Goal: Navigation & Orientation: Understand site structure

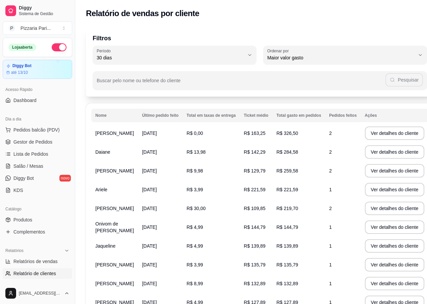
select select "30"
select select "HIGHEST_TOTAL_SPENT_WITH_ORDERS"
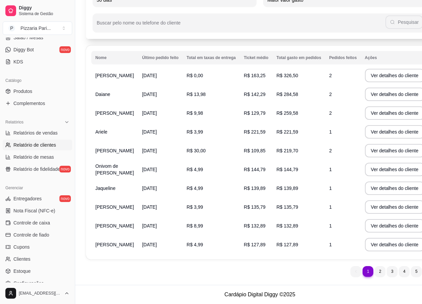
scroll to position [179, 0]
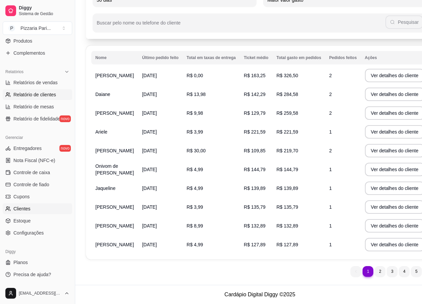
click at [23, 211] on span "Clientes" at bounding box center [21, 208] width 17 height 7
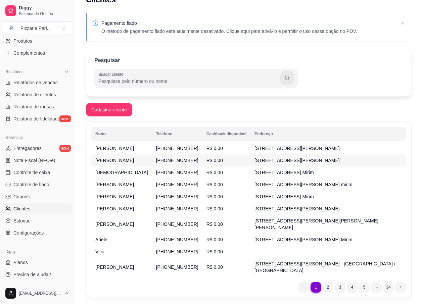
scroll to position [21, 0]
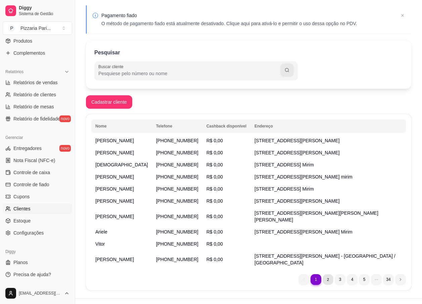
click at [326, 274] on li "2" at bounding box center [327, 279] width 10 height 10
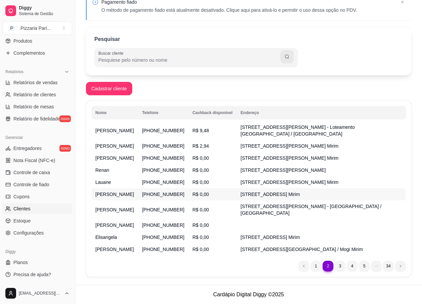
scroll to position [89, 0]
click at [338, 264] on li "3" at bounding box center [339, 266] width 11 height 11
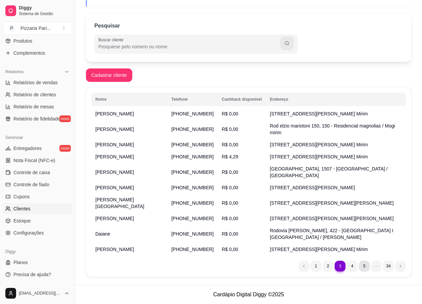
click at [364, 264] on li "5" at bounding box center [364, 266] width 11 height 11
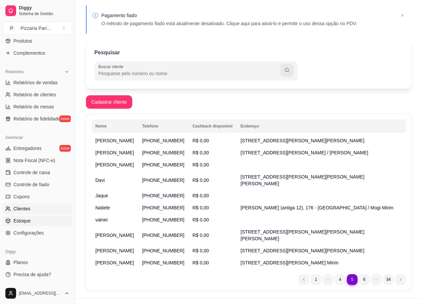
click at [29, 220] on span "Estoque" at bounding box center [21, 220] width 17 height 7
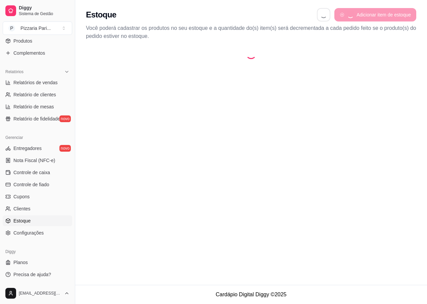
select select "QUANTITY_ORDER"
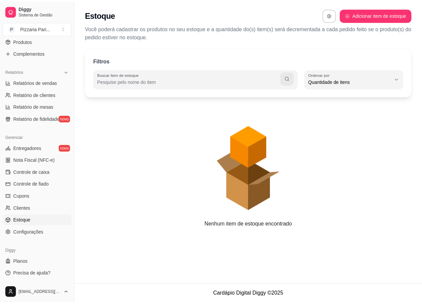
scroll to position [6, 0]
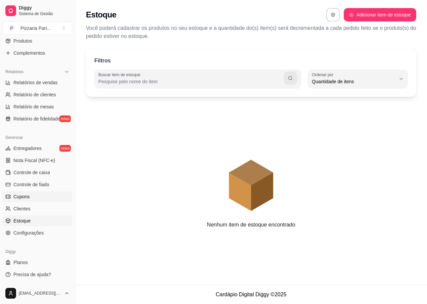
click at [26, 196] on span "Cupons" at bounding box center [21, 196] width 16 height 7
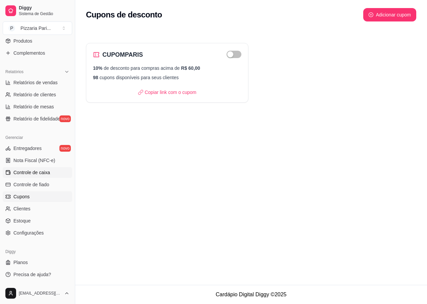
click at [42, 170] on span "Controle de caixa" at bounding box center [31, 172] width 37 height 7
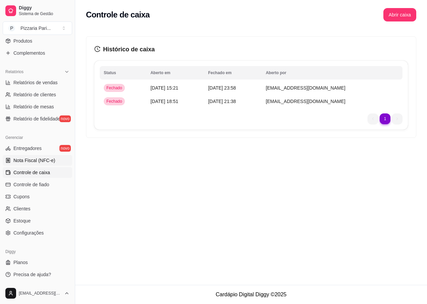
click at [30, 160] on span "Nota Fiscal (NFC-e)" at bounding box center [34, 160] width 42 height 7
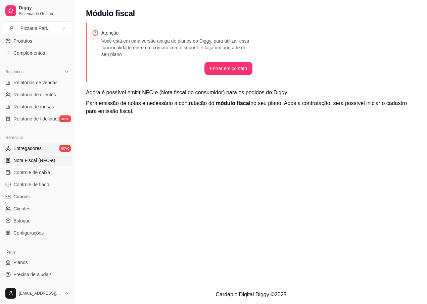
click at [28, 147] on span "Entregadores" at bounding box center [27, 148] width 28 height 7
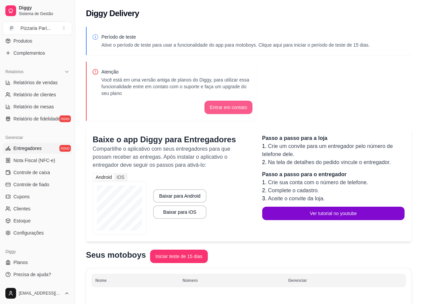
click at [221, 108] on button "Entrar em contato" at bounding box center [228, 107] width 48 height 13
click at [31, 119] on span "Relatório de fidelidade" at bounding box center [36, 118] width 47 height 7
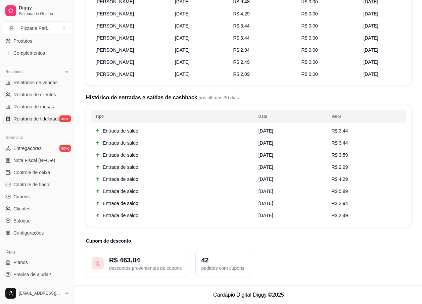
scroll to position [124, 0]
click at [31, 104] on span "Relatório de mesas" at bounding box center [33, 106] width 41 height 7
select select "TOTAL_OF_ORDERS"
select select "7"
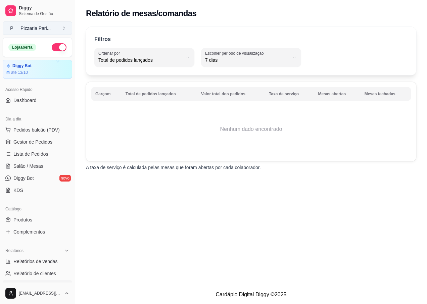
click at [65, 26] on button "P Pizzaria Pari ..." at bounding box center [37, 27] width 69 height 13
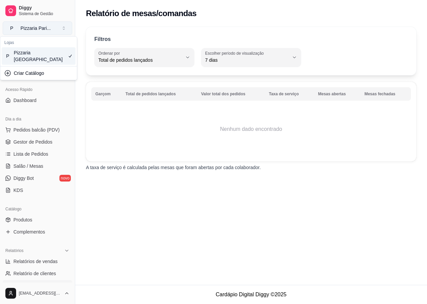
click at [65, 27] on button "P Pizzaria Pari ..." at bounding box center [37, 27] width 69 height 13
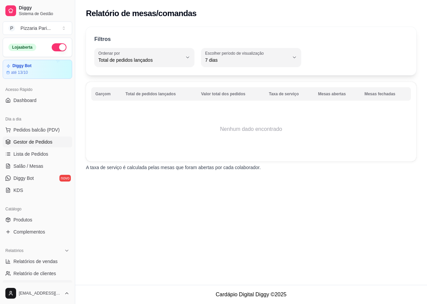
click at [24, 140] on span "Gestor de Pedidos" at bounding box center [32, 142] width 39 height 7
